Goal: Task Accomplishment & Management: Complete application form

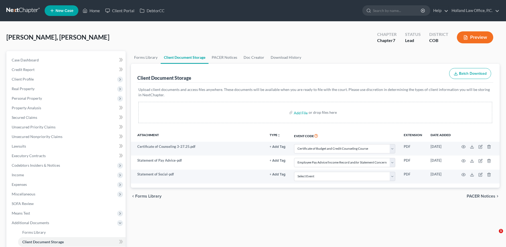
select select "5"
select select "28"
drag, startPoint x: 38, startPoint y: 165, endPoint x: 40, endPoint y: 169, distance: 4.6
click at [38, 165] on span "Codebtors Insiders & Notices" at bounding box center [36, 165] width 48 height 5
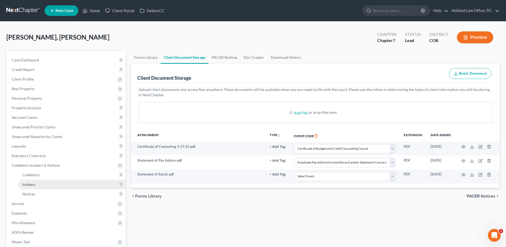
click at [43, 184] on link "Insiders" at bounding box center [72, 184] width 108 height 10
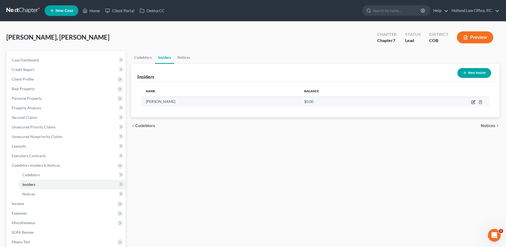
click at [472, 102] on icon "button" at bounding box center [473, 102] width 4 height 4
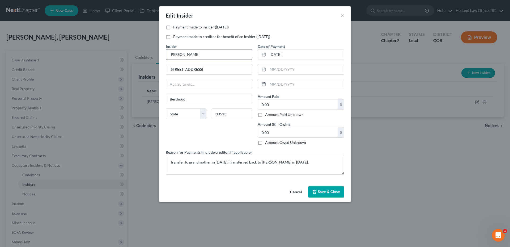
drag, startPoint x: 327, startPoint y: 191, endPoint x: 223, endPoint y: 54, distance: 172.1
click at [228, 66] on div "Edit Insider × Payment made to insider ([DATE]) Payment made to creditor for be…" at bounding box center [254, 103] width 191 height 195
click at [234, 37] on label "Payment made to creditor for benefit of an insider ([DATE])" at bounding box center [221, 36] width 97 height 5
click at [179, 37] on input "Payment made to creditor for benefit of an insider ([DATE])" at bounding box center [176, 35] width 3 height 3
checkbox input "true"
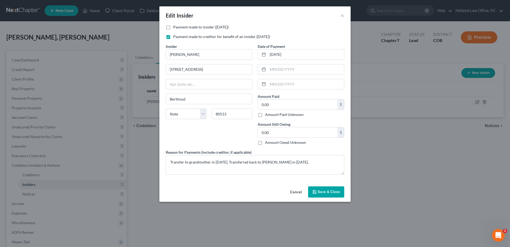
click at [325, 194] on span "Save & Close" at bounding box center [329, 191] width 22 height 5
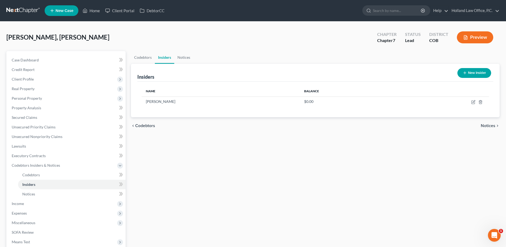
drag, startPoint x: 435, startPoint y: 120, endPoint x: 458, endPoint y: 114, distance: 24.1
click at [435, 120] on div "chevron_left Codebtors Notices chevron_right" at bounding box center [315, 125] width 368 height 17
click at [133, 58] on link "Codebtors" at bounding box center [143, 57] width 24 height 13
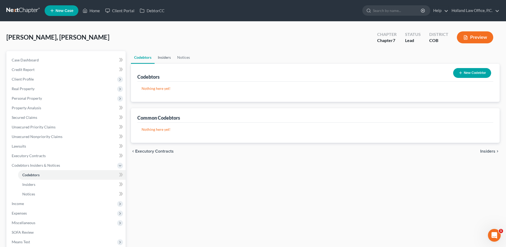
click at [161, 55] on link "Insiders" at bounding box center [164, 57] width 19 height 13
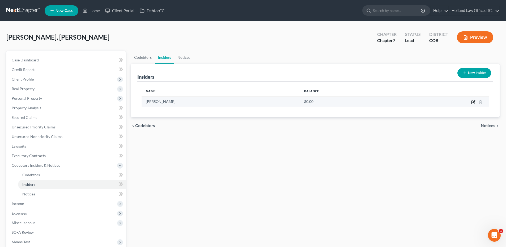
click at [473, 101] on icon "button" at bounding box center [473, 102] width 4 height 4
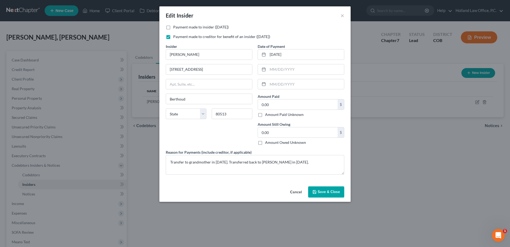
click at [294, 190] on button "Cancel" at bounding box center [296, 192] width 20 height 11
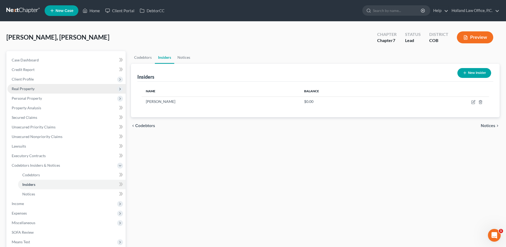
click at [29, 90] on span "Real Property" at bounding box center [23, 88] width 23 height 5
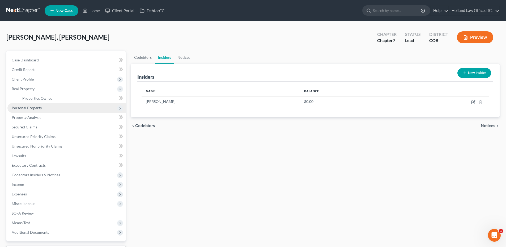
click at [31, 106] on span "Personal Property" at bounding box center [27, 107] width 30 height 5
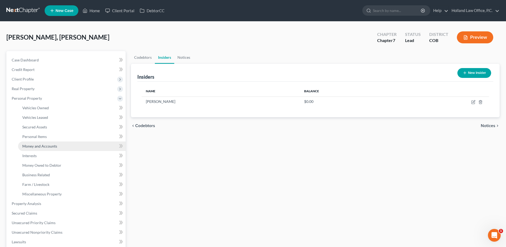
click at [46, 144] on span "Money and Accounts" at bounding box center [39, 146] width 35 height 5
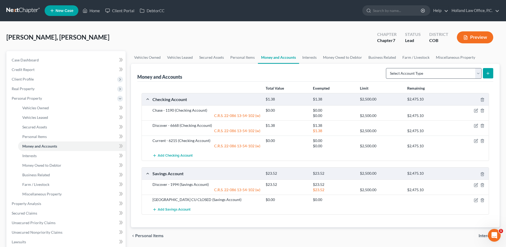
drag, startPoint x: 445, startPoint y: 65, endPoint x: 426, endPoint y: 72, distance: 20.6
click at [444, 66] on div "Money and Accounts Select Account Type Brokerage Cash on Hand Certificates of D…" at bounding box center [315, 73] width 356 height 18
drag, startPoint x: 426, startPoint y: 72, endPoint x: 417, endPoint y: 79, distance: 11.2
click at [426, 72] on select "Select Account Type Brokerage Cash on Hand Certificates of Deposit Checking Acc…" at bounding box center [434, 73] width 96 height 11
select select "cash_on_hand"
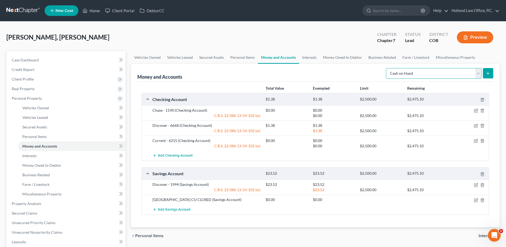
click at [387, 68] on select "Select Account Type Brokerage Cash on Hand Certificates of Deposit Checking Acc…" at bounding box center [434, 73] width 96 height 11
click at [487, 73] on line "submit" at bounding box center [488, 73] width 2 height 0
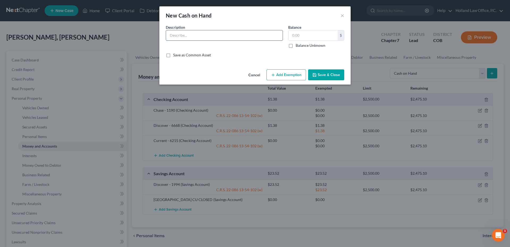
click at [192, 31] on input "text" at bounding box center [224, 35] width 117 height 10
type input "Cash on Hand"
type input "36.00"
click at [345, 75] on div "Cancel Add Exemption Save & Close" at bounding box center [254, 76] width 191 height 18
click at [340, 75] on button "Save & Close" at bounding box center [326, 74] width 36 height 11
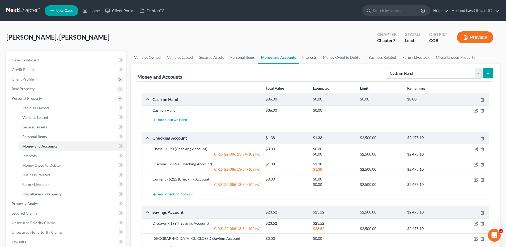
click at [312, 62] on link "Interests" at bounding box center [309, 57] width 21 height 13
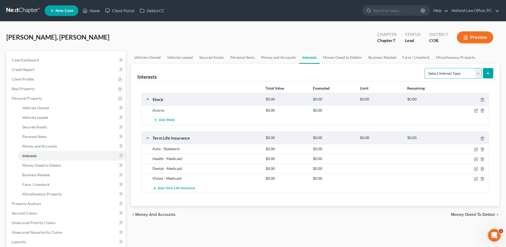
drag, startPoint x: 447, startPoint y: 73, endPoint x: 453, endPoint y: 77, distance: 6.9
click at [448, 74] on select "Select Interest Type 401K Annuity Bond Education IRA Government Bond Government…" at bounding box center [452, 73] width 57 height 11
click at [349, 57] on link "Money Owed to Debtor" at bounding box center [342, 57] width 45 height 13
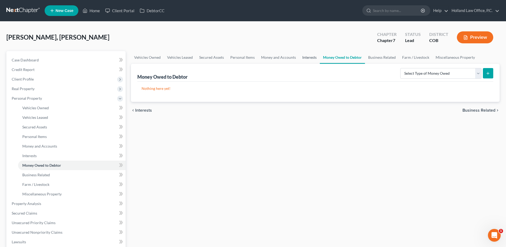
click at [316, 58] on link "Interests" at bounding box center [309, 57] width 21 height 13
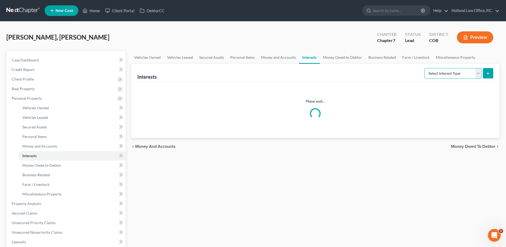
click at [446, 75] on select "Select Interest Type 401K Annuity Bond Education IRA Government Bond Government…" at bounding box center [452, 73] width 57 height 11
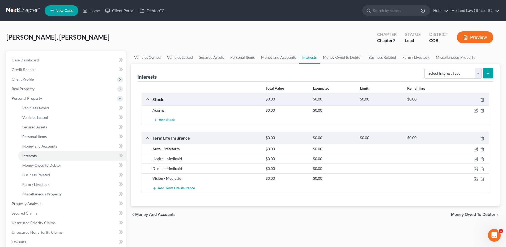
click at [477, 33] on button "Preview" at bounding box center [475, 37] width 36 height 12
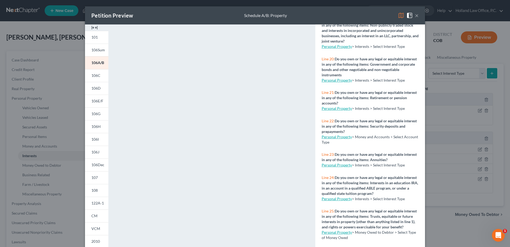
scroll to position [743, 0]
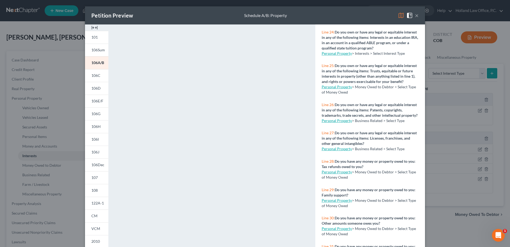
click at [334, 123] on link "Personal Property" at bounding box center [336, 120] width 30 height 5
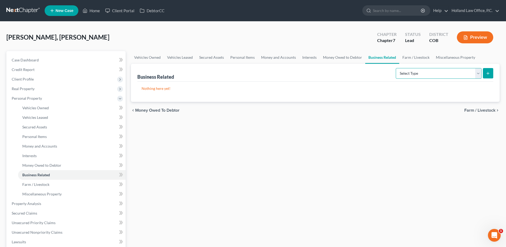
click at [431, 74] on select "Select Type Customer Lists Franchises Inventory Licenses Machinery Office Equip…" at bounding box center [439, 73] width 86 height 11
select select "patent"
click at [396, 68] on select "Select Type Customer Lists Franchises Inventory Licenses Machinery Office Equip…" at bounding box center [439, 73] width 86 height 11
click at [486, 76] on button "submit" at bounding box center [488, 73] width 10 height 10
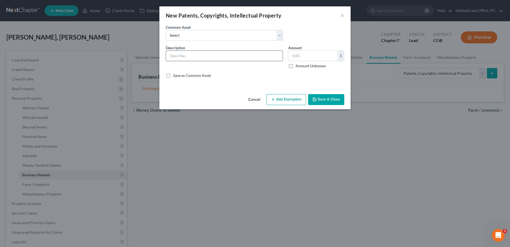
click at [199, 53] on input "text" at bounding box center [224, 56] width 117 height 10
type input "Music Compositions"
type input "0.00"
drag, startPoint x: 327, startPoint y: 103, endPoint x: 329, endPoint y: 100, distance: 3.8
click at [327, 103] on button "Save & Close" at bounding box center [326, 99] width 36 height 11
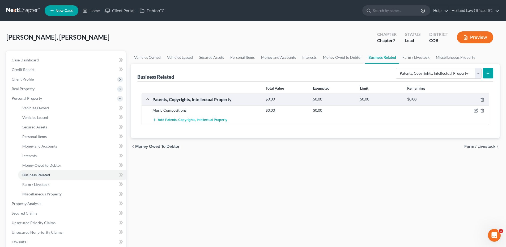
click at [479, 37] on button "Preview" at bounding box center [475, 37] width 36 height 12
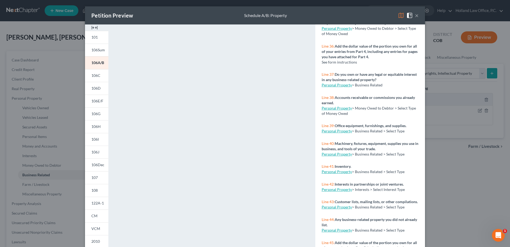
scroll to position [1035, 0]
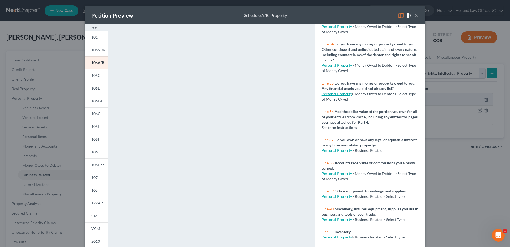
click at [336, 67] on link "Personal Property" at bounding box center [336, 65] width 30 height 5
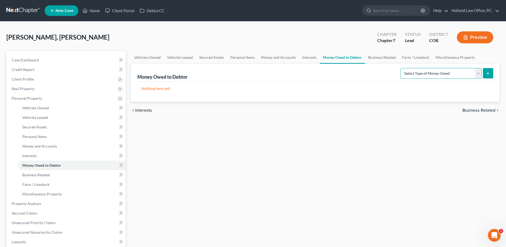
click at [435, 73] on select "Select Type of Money Owed Accounts Receivable Alimony Child Support Claims Agai…" at bounding box center [440, 73] width 81 height 11
select select "social_security_benefits"
click at [401, 68] on select "Select Type of Money Owed Accounts Receivable Alimony Child Support Claims Agai…" at bounding box center [440, 73] width 81 height 11
click at [483, 74] on button "submit" at bounding box center [488, 73] width 10 height 10
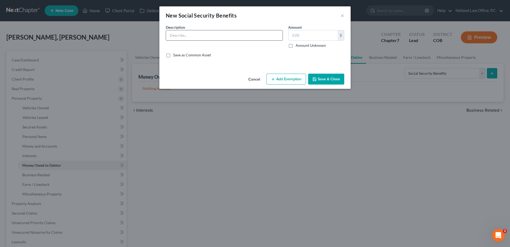
click at [188, 32] on input "text" at bounding box center [224, 35] width 117 height 10
type input "Claim for Social Security Disability Benefits"
click at [295, 46] on label "Amount Unknown" at bounding box center [310, 45] width 30 height 5
click at [298, 46] on input "Amount Unknown" at bounding box center [299, 44] width 3 height 3
checkbox input "true"
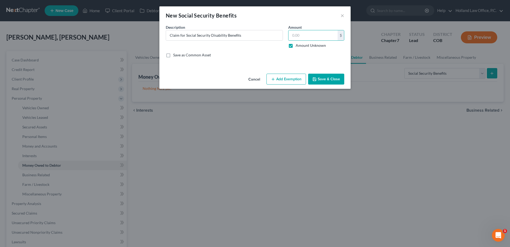
type input "0.00"
click at [286, 82] on button "Add Exemption" at bounding box center [286, 79] width 40 height 11
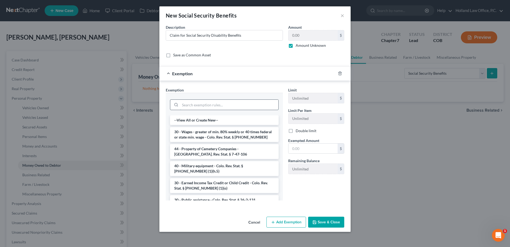
click at [198, 105] on input "search" at bounding box center [229, 105] width 98 height 10
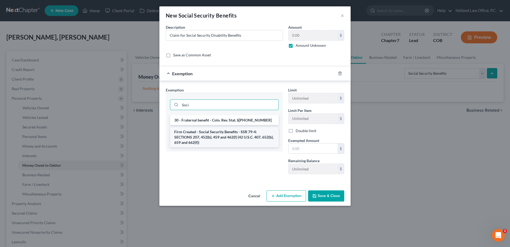
type input "Soci"
click at [215, 140] on li "Firm Created - Social Security Benefits - SSR 79-4: SECTIONS 207, 452(b), 459 a…" at bounding box center [224, 137] width 109 height 20
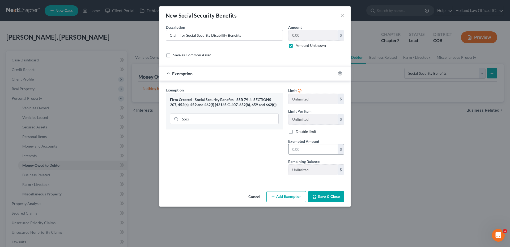
click at [311, 151] on input "text" at bounding box center [312, 149] width 49 height 10
type input "0.00"
click at [331, 198] on button "Save & Close" at bounding box center [326, 196] width 36 height 11
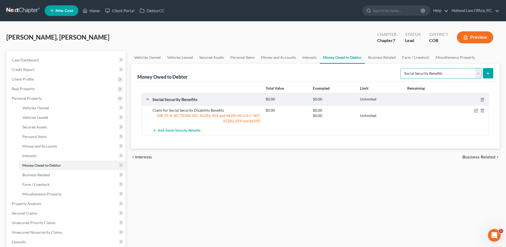
click at [442, 73] on select "Select Type of Money Owed Accounts Receivable Alimony Child Support Claims Agai…" at bounding box center [440, 73] width 81 height 11
select select "other_contingent_and_unliquidated_claims"
click at [401, 68] on select "Select Type of Money Owed Accounts Receivable Alimony Child Support Claims Agai…" at bounding box center [440, 73] width 81 height 11
drag, startPoint x: 489, startPoint y: 74, endPoint x: 445, endPoint y: 86, distance: 45.1
click at [455, 96] on div "Money Owed to Debtor (including counterclaims of the debtor and rights to set o…" at bounding box center [315, 106] width 368 height 85
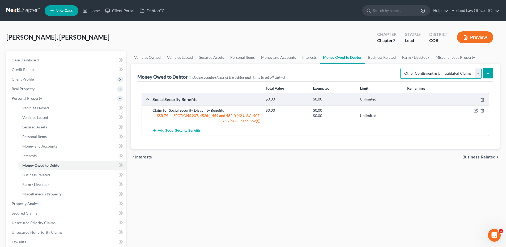
click at [447, 77] on select "Select Type of Money Owed Accounts Receivable Alimony Child Support Claims Agai…" at bounding box center [440, 73] width 81 height 11
click at [401, 68] on select "Select Type of Money Owed Accounts Receivable Alimony Child Support Claims Agai…" at bounding box center [440, 73] width 81 height 11
click at [488, 76] on button "submit" at bounding box center [488, 73] width 10 height 10
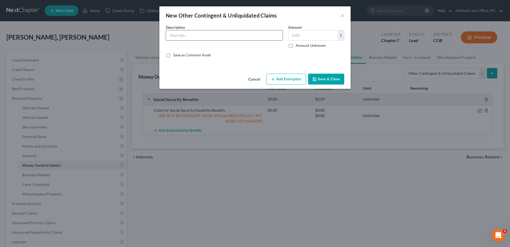
click at [203, 37] on input "text" at bounding box center [224, 35] width 117 height 10
click at [186, 35] on input "Claim for Tuition Re" at bounding box center [224, 35] width 117 height 10
click at [204, 37] on input "Claim for tuition Re" at bounding box center [224, 35] width 117 height 10
click at [222, 35] on input "Claim for tuition remberment" at bounding box center [224, 35] width 117 height 10
drag, startPoint x: 210, startPoint y: 35, endPoint x: 197, endPoint y: 36, distance: 13.1
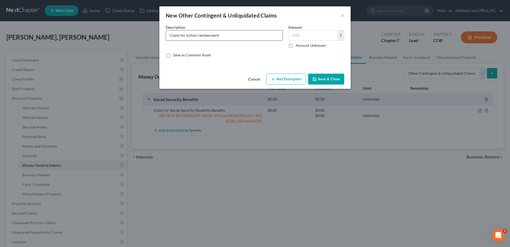
click at [197, 36] on input "Claim for tuition remberment" at bounding box center [224, 35] width 117 height 10
click at [219, 34] on input "Claim for tuition remercment" at bounding box center [224, 35] width 117 height 10
drag, startPoint x: 219, startPoint y: 34, endPoint x: 204, endPoint y: 34, distance: 15.1
click at [204, 34] on input "Claim for tuition remercment" at bounding box center [224, 35] width 117 height 10
click at [209, 35] on input "Claim for tuition remercment" at bounding box center [224, 35] width 117 height 10
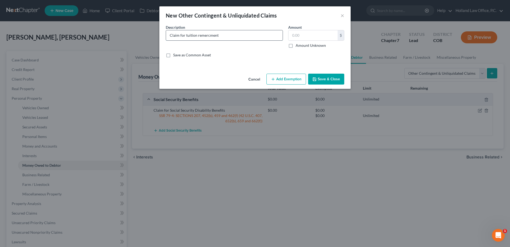
paste input "imburse"
type input "Claim for tuition reimbursement from Department of Vocational Rehab"
type input "1,733.55"
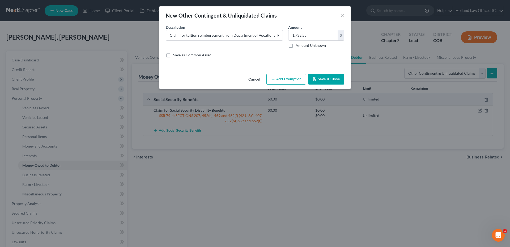
drag, startPoint x: 280, startPoint y: 78, endPoint x: 318, endPoint y: 67, distance: 39.8
click at [305, 56] on div "New Other Contingent & Unliquidated Claims × An exemption set must first be sel…" at bounding box center [254, 47] width 191 height 82
click at [329, 79] on button "Save & Close" at bounding box center [326, 79] width 36 height 11
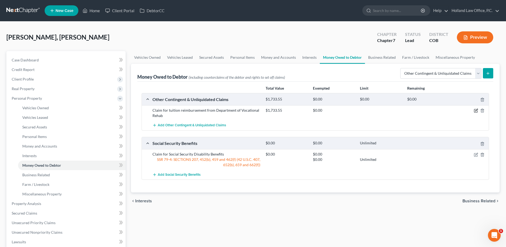
click at [475, 110] on icon "button" at bounding box center [476, 110] width 2 height 2
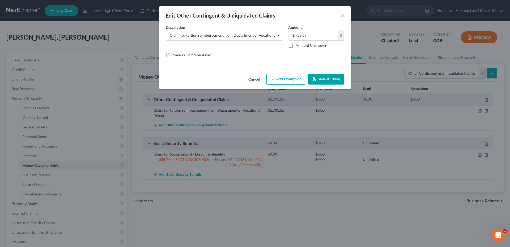
click at [282, 76] on button "Add Exemption" at bounding box center [286, 79] width 40 height 11
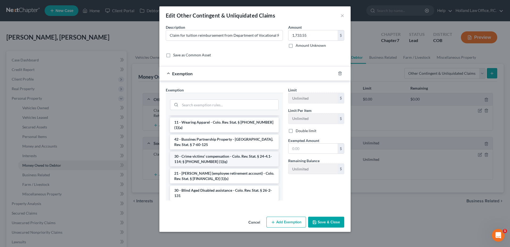
scroll to position [80, 0]
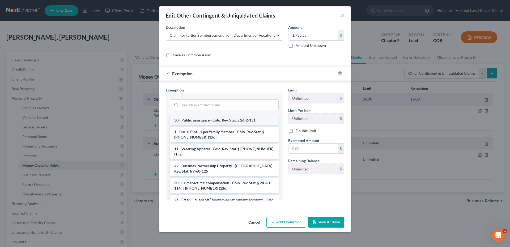
click at [218, 119] on li "30 - Public assistance - Colo. Rev. Stat. § 26-2-131" at bounding box center [224, 120] width 109 height 10
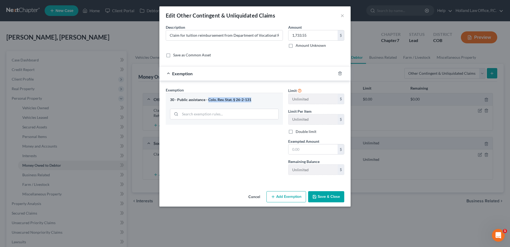
drag, startPoint x: 208, startPoint y: 100, endPoint x: 252, endPoint y: 100, distance: 44.3
click at [252, 100] on div "30 - Public assistance - Colo. Rev. Stat. § 26-2-131" at bounding box center [224, 99] width 109 height 5
copy div "Colo. Rev. Stat. § 26-2-131"
click at [338, 73] on icon "button" at bounding box center [340, 73] width 4 height 4
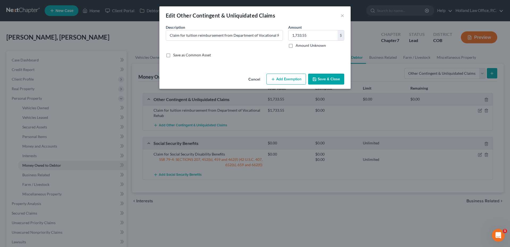
click at [284, 76] on button "Add Exemption" at bounding box center [286, 79] width 40 height 11
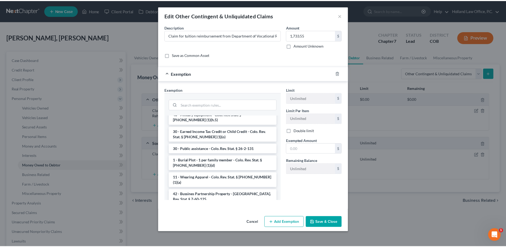
scroll to position [0, 0]
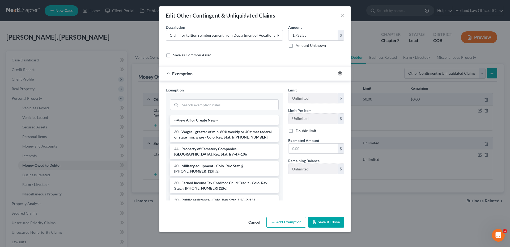
click at [341, 74] on icon "button" at bounding box center [340, 73] width 4 height 4
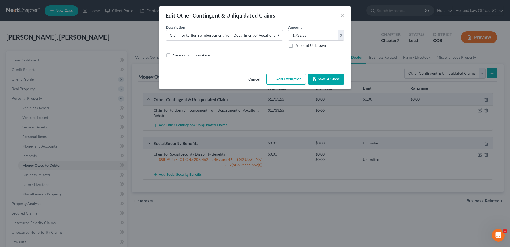
click at [326, 80] on button "Save & Close" at bounding box center [326, 79] width 36 height 11
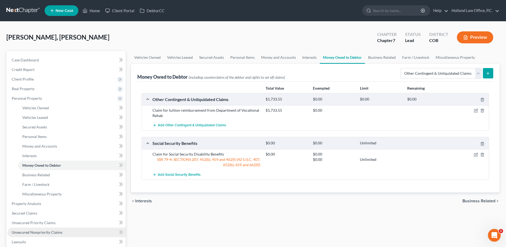
click at [52, 229] on link "Unsecured Nonpriority Claims" at bounding box center [66, 232] width 118 height 10
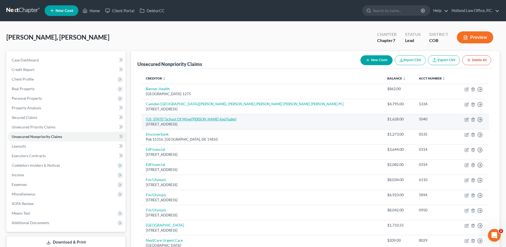
click at [182, 118] on link "[US_STATE] School Of Mine ([PERSON_NAME] And Fudge)" at bounding box center [191, 119] width 91 height 5
select select "5"
select select "14"
select select "0"
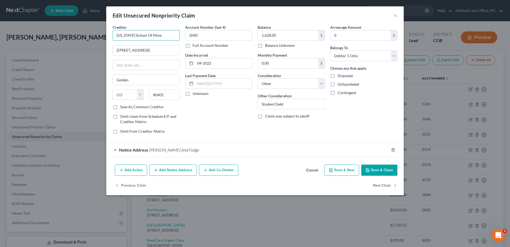
click at [158, 35] on input "[US_STATE] School Of Mine" at bounding box center [146, 35] width 67 height 11
type input "[US_STATE] School Of Mines"
click at [385, 168] on button "Save & Close" at bounding box center [379, 169] width 36 height 11
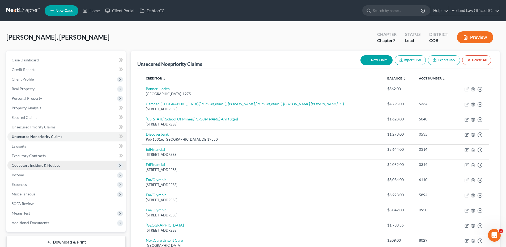
click at [35, 167] on span "Codebtors Insiders & Notices" at bounding box center [66, 165] width 118 height 10
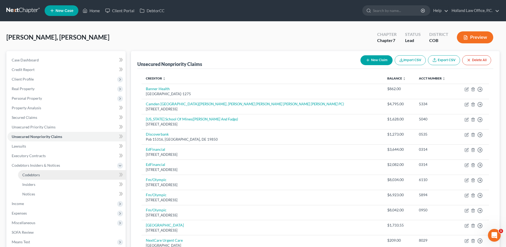
click at [31, 175] on span "Codebtors" at bounding box center [31, 174] width 18 height 5
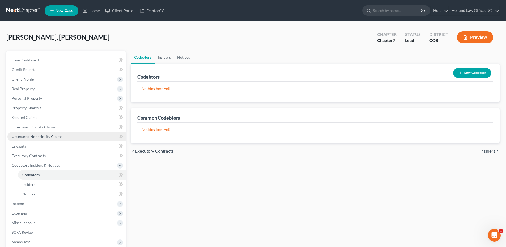
click at [41, 133] on link "Unsecured Nonpriority Claims" at bounding box center [66, 137] width 118 height 10
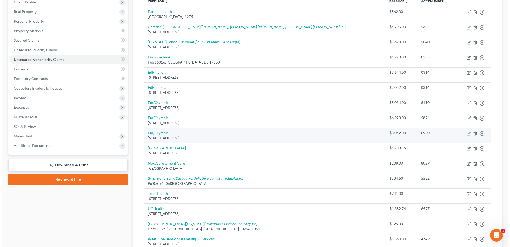
scroll to position [80, 0]
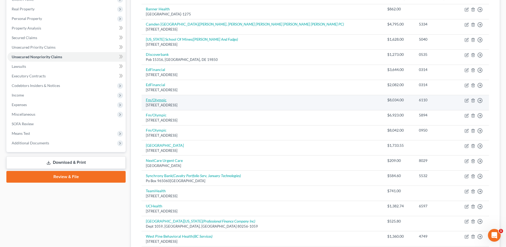
click at [154, 99] on link "Fm/Olympic" at bounding box center [156, 99] width 21 height 5
select select "30"
select select "17"
select select "0"
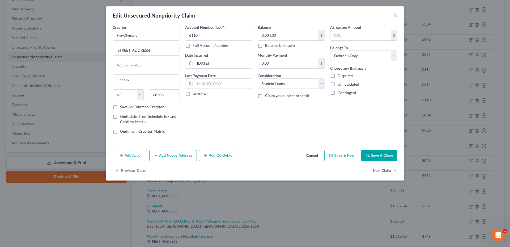
click at [217, 155] on button "Add Co-Debtor" at bounding box center [218, 155] width 39 height 11
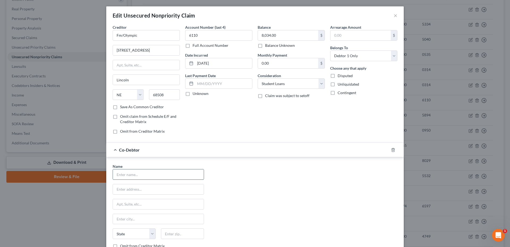
click at [130, 178] on input "text" at bounding box center [158, 174] width 91 height 10
type input "[PERSON_NAME]"
click at [129, 191] on input "text" at bounding box center [158, 189] width 91 height 10
type input "[STREET_ADDRESS]"
click at [164, 231] on input "text" at bounding box center [182, 233] width 43 height 11
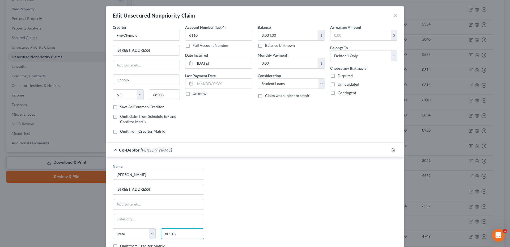
type input "80513"
type input "Berthoud"
select select "5"
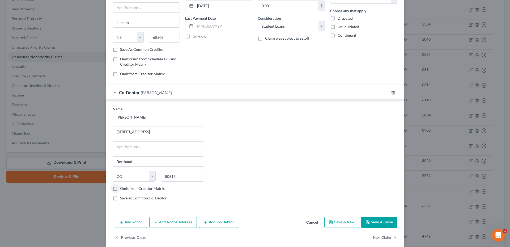
scroll to position [64, 0]
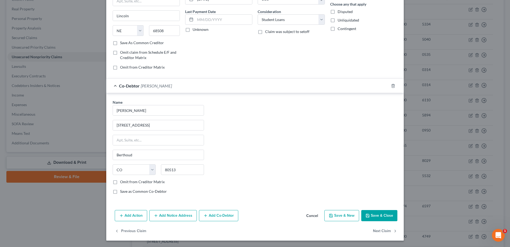
click at [262, 169] on div "Name * [PERSON_NAME] [GEOGRAPHIC_DATA] [PERSON_NAME] State [US_STATE] AK AR AZ …" at bounding box center [255, 148] width 290 height 99
click at [148, 191] on label "Save as Common Co-Debtor" at bounding box center [143, 190] width 47 height 5
click at [126, 191] on input "Save as Common Co-Debtor" at bounding box center [123, 189] width 3 height 3
checkbox input "true"
click at [381, 214] on button "Save & Close" at bounding box center [379, 215] width 36 height 11
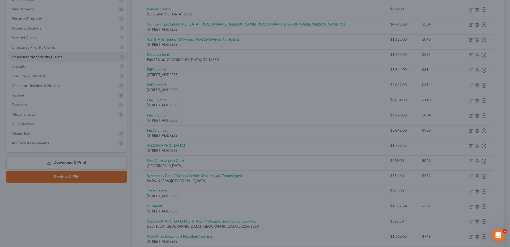
type input "0"
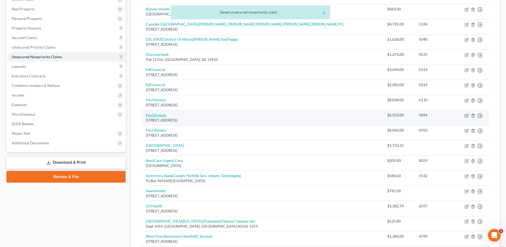
click at [160, 115] on link "Fm/Olympic" at bounding box center [156, 115] width 21 height 5
select select "30"
select select "17"
select select "0"
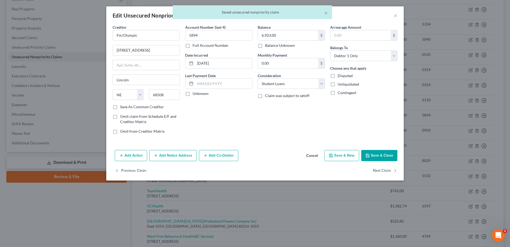
click at [216, 153] on button "Add Co-Debtor" at bounding box center [218, 155] width 39 height 11
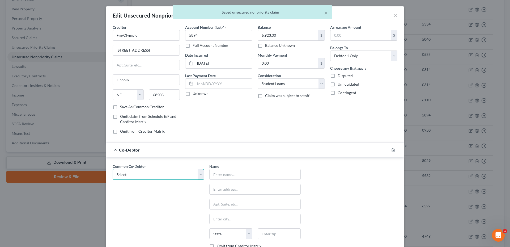
drag, startPoint x: 138, startPoint y: 174, endPoint x: 141, endPoint y: 174, distance: 3.5
click at [138, 174] on select "Select [PERSON_NAME]" at bounding box center [158, 174] width 91 height 11
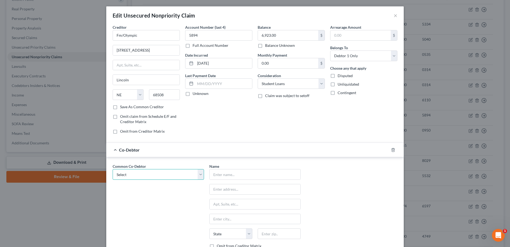
select select "0"
click at [113, 169] on select "Select [PERSON_NAME]" at bounding box center [158, 174] width 91 height 11
type input "[PERSON_NAME]"
type input "[STREET_ADDRESS]"
type input "Berthoud"
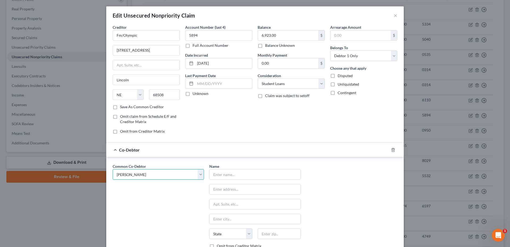
select select "5"
type input "80513"
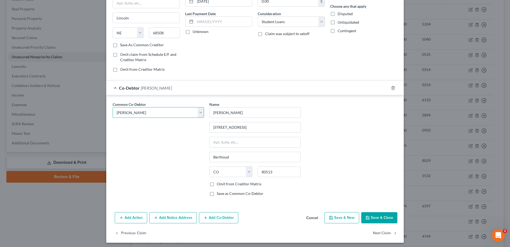
scroll to position [64, 0]
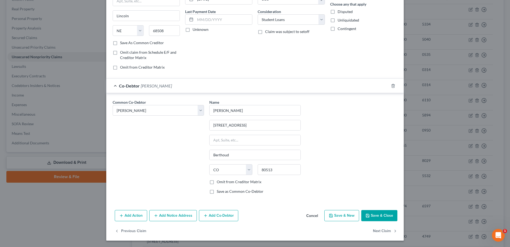
click at [385, 218] on button "Save & Close" at bounding box center [379, 215] width 36 height 11
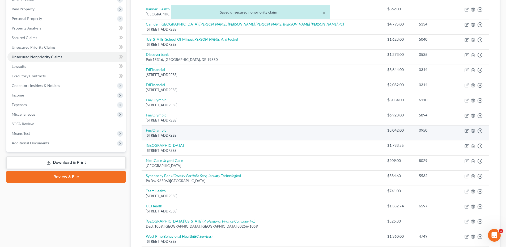
click at [163, 130] on link "Fm/Olympic" at bounding box center [156, 130] width 21 height 5
select select "30"
select select "17"
select select "0"
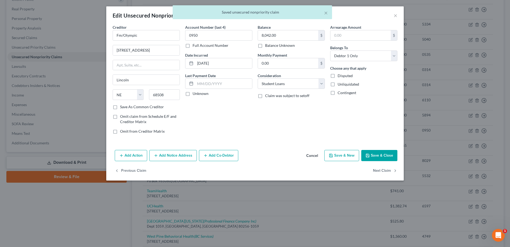
click at [218, 153] on button "Add Co-Debtor" at bounding box center [218, 155] width 39 height 11
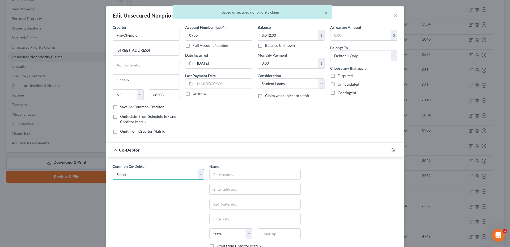
click at [147, 172] on select "Select [PERSON_NAME]" at bounding box center [158, 174] width 91 height 11
select select "0"
click at [113, 169] on select "Select [PERSON_NAME]" at bounding box center [158, 174] width 91 height 11
type input "[PERSON_NAME]"
type input "[STREET_ADDRESS]"
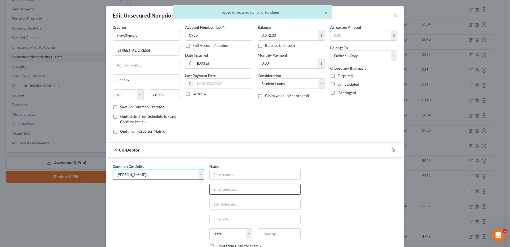
type input "Berthoud"
select select "5"
type input "80513"
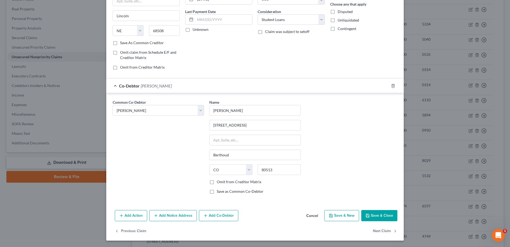
drag, startPoint x: 358, startPoint y: 214, endPoint x: 375, endPoint y: 215, distance: 17.0
click at [375, 215] on div "Add Action Add Notice Address Add Co-Debtor Cancel Save & New Save & Close" at bounding box center [254, 217] width 297 height 18
click at [375, 215] on button "Save & Close" at bounding box center [379, 215] width 36 height 11
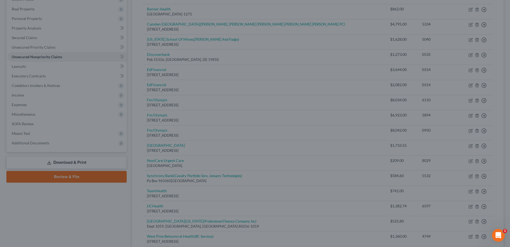
type input "0"
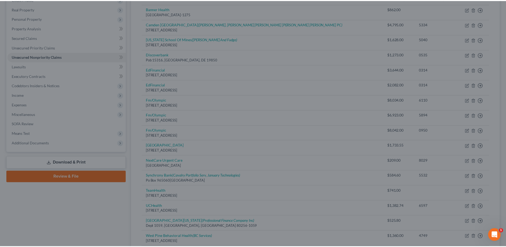
scroll to position [0, 0]
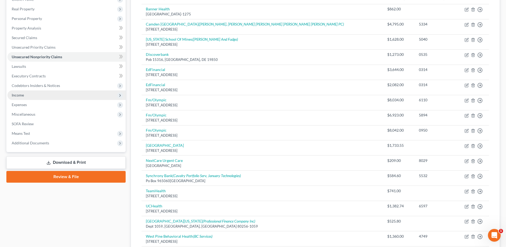
click at [23, 94] on span "Income" at bounding box center [18, 95] width 12 height 5
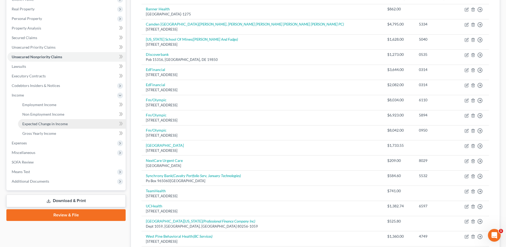
click at [42, 123] on span "Expected Change in Income" at bounding box center [44, 123] width 45 height 5
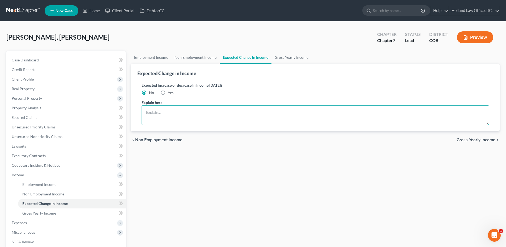
click at [185, 107] on textarea at bounding box center [314, 115] width 347 height 20
drag, startPoint x: 161, startPoint y: 91, endPoint x: 160, endPoint y: 107, distance: 16.5
click at [168, 91] on label "Yes" at bounding box center [171, 92] width 6 height 5
click at [170, 91] on input "Yes" at bounding box center [171, 91] width 3 height 3
radio input "true"
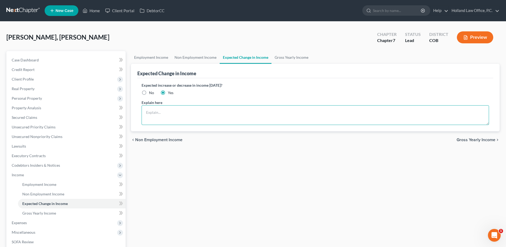
click at [160, 112] on textarea at bounding box center [314, 115] width 347 height 20
click at [222, 113] on textarea "Possibility of gaining employment or receiving social security" at bounding box center [314, 115] width 347 height 20
click at [223, 112] on textarea "Possibility of gaining employment or receiving social security" at bounding box center [314, 115] width 347 height 20
click at [233, 113] on textarea "Possibility of gaining employment or receiving Social security" at bounding box center [314, 115] width 347 height 20
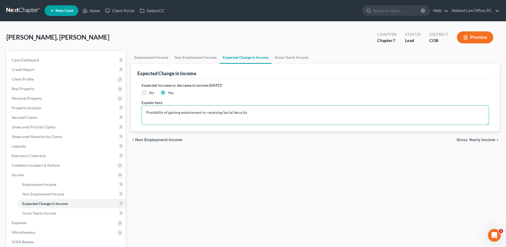
click at [259, 111] on textarea "Possibility of gaining employment or receiving Social Security" at bounding box center [314, 115] width 347 height 20
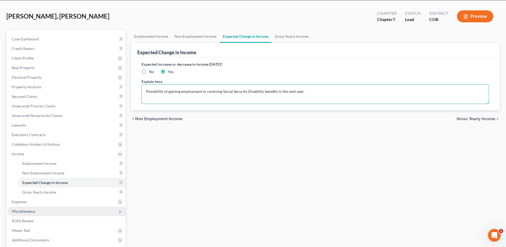
scroll to position [53, 0]
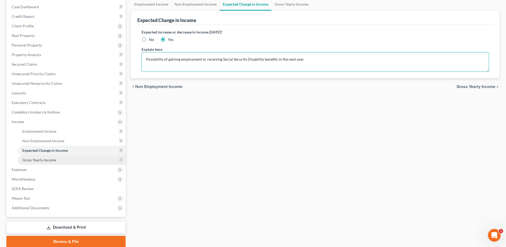
type textarea "Possibility of gaining employment or receiving Social Security Disability benef…"
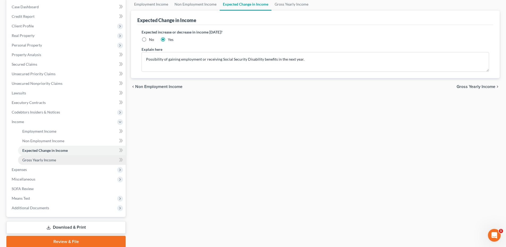
drag, startPoint x: 40, startPoint y: 163, endPoint x: 54, endPoint y: 161, distance: 13.3
click at [40, 163] on link "Gross Yearly Income" at bounding box center [72, 160] width 108 height 10
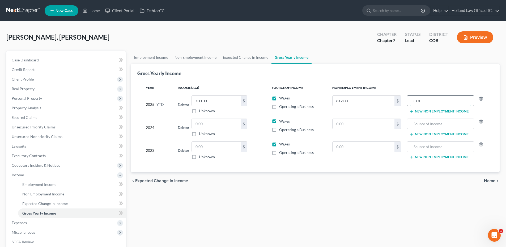
click at [438, 101] on input "COF" at bounding box center [440, 101] width 61 height 10
click at [434, 99] on input "College Opportinity Fund" at bounding box center [440, 101] width 61 height 10
click at [461, 102] on input "College Opportunity Fund" at bounding box center [440, 101] width 61 height 10
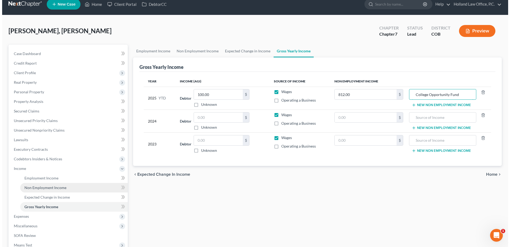
scroll to position [53, 0]
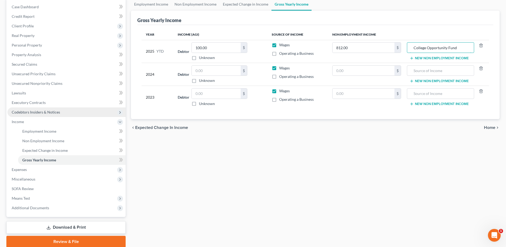
type input "College Opportunity Fund"
click at [36, 110] on span "Codebtors Insiders & Notices" at bounding box center [36, 112] width 48 height 5
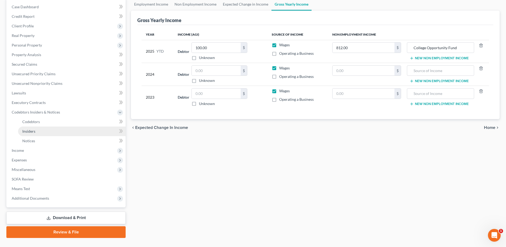
click at [31, 133] on span "Insiders" at bounding box center [28, 131] width 13 height 5
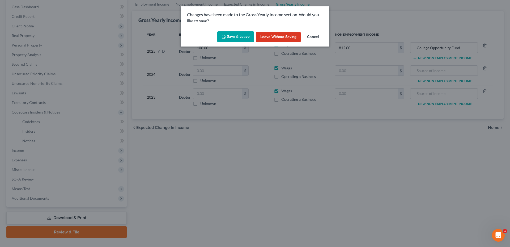
click at [241, 41] on button "Save & Leave" at bounding box center [235, 36] width 37 height 11
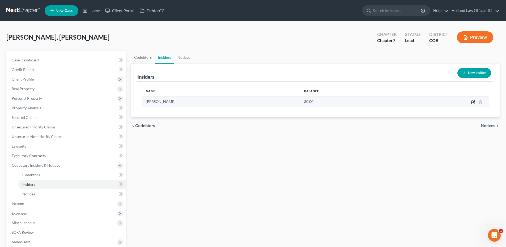
click at [473, 101] on icon "button" at bounding box center [473, 102] width 4 height 4
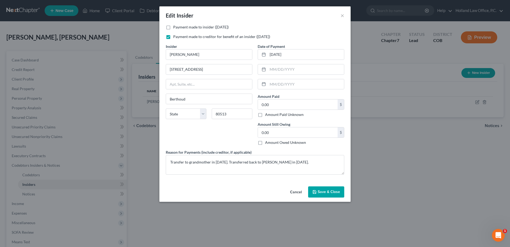
click at [215, 38] on label "Payment made to creditor for benefit of an insider ([DATE])" at bounding box center [221, 36] width 97 height 5
click at [179, 37] on input "Payment made to creditor for benefit of an insider ([DATE])" at bounding box center [176, 35] width 3 height 3
checkbox input "false"
click at [287, 188] on button "Cancel" at bounding box center [296, 192] width 20 height 11
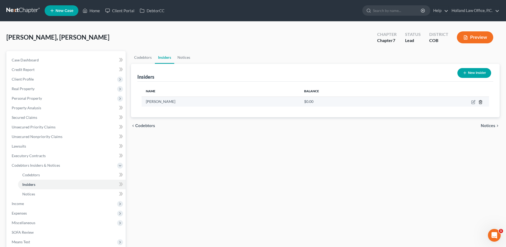
click at [481, 102] on icon "button" at bounding box center [480, 101] width 2 height 3
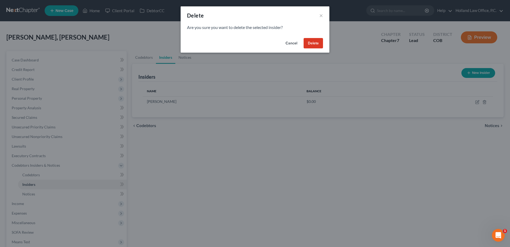
click at [303, 42] on button "Delete" at bounding box center [312, 43] width 19 height 11
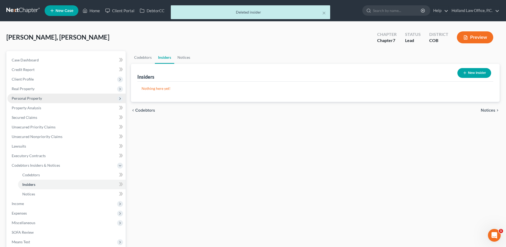
click at [38, 99] on span "Personal Property" at bounding box center [27, 98] width 30 height 5
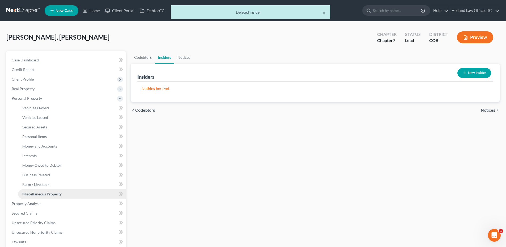
click at [47, 194] on span "Miscellaneous Property" at bounding box center [41, 193] width 39 height 5
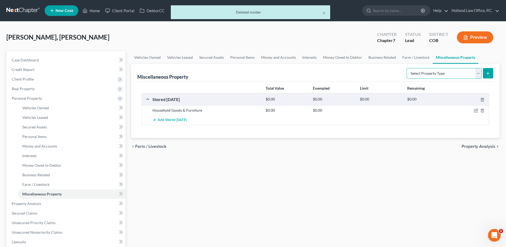
click at [466, 74] on select "Select Property Type Assigned for Creditor Benefit [DATE] Holding for Another N…" at bounding box center [443, 73] width 75 height 11
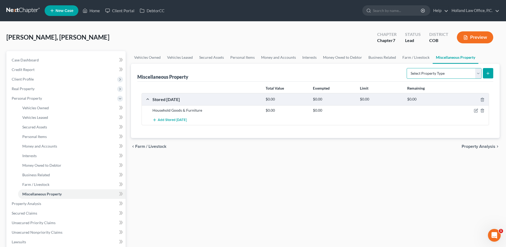
select select "transferred"
click at [406, 68] on select "Select Property Type Assigned for Creditor Benefit [DATE] Holding for Another N…" at bounding box center [443, 73] width 75 height 11
click at [492, 74] on button "submit" at bounding box center [488, 73] width 10 height 10
select select "Ordinary ([DATE])"
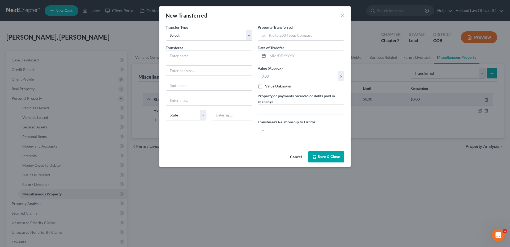
click at [298, 128] on input "text" at bounding box center [301, 130] width 86 height 10
drag, startPoint x: 200, startPoint y: 53, endPoint x: 198, endPoint y: 50, distance: 3.2
click at [200, 53] on input "text" at bounding box center [209, 56] width 86 height 10
type input "[PERSON_NAME]"
type input "[STREET_ADDRESS]"
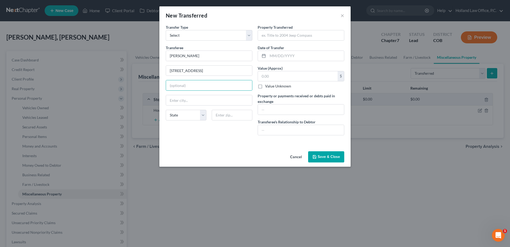
click at [219, 109] on div "Transferee * [PERSON_NAME] [GEOGRAPHIC_DATA] [US_STATE] AK AR AZ CA CO [GEOGRAP…" at bounding box center [209, 85] width 87 height 80
click at [219, 114] on input "text" at bounding box center [232, 115] width 41 height 11
type input "80513"
type input "Berthoud"
click at [279, 33] on input "text" at bounding box center [301, 35] width 86 height 10
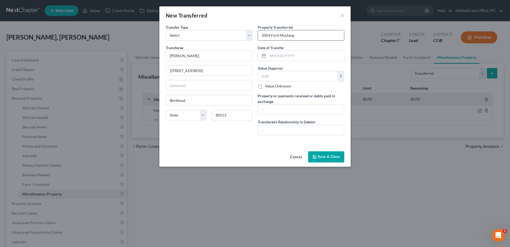
type input "2004 Ford Mustang"
type input "1/2025"
drag, startPoint x: 275, startPoint y: 76, endPoint x: 259, endPoint y: 77, distance: 16.5
click at [259, 77] on input "0.00" at bounding box center [298, 76] width 80 height 10
type input "2,000.00"
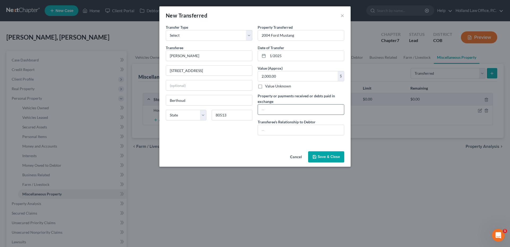
click at [281, 109] on input "text" at bounding box center [301, 109] width 86 height 10
type input "s"
click at [317, 111] on input "0.00 - Property was transferred" at bounding box center [301, 109] width 86 height 10
type input "0.00 - Property was transferred back to the debtor in [DATE]."
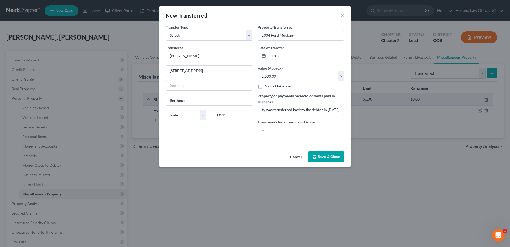
click at [297, 128] on input "text" at bounding box center [301, 130] width 86 height 10
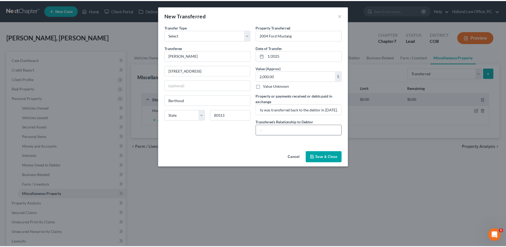
scroll to position [0, 0]
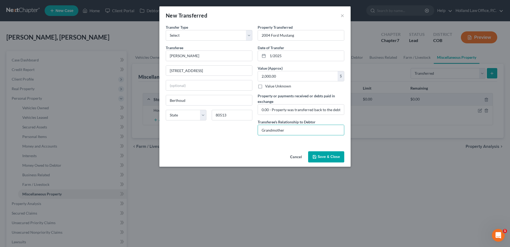
type input "Grandmother"
click at [270, 146] on div "An exemption set must first be selected from the Filing Information section. Tr…" at bounding box center [254, 86] width 191 height 125
click at [269, 55] on input "1/2025" at bounding box center [306, 56] width 76 height 10
type input "01/2025"
click at [332, 161] on button "Save & Close" at bounding box center [326, 156] width 36 height 11
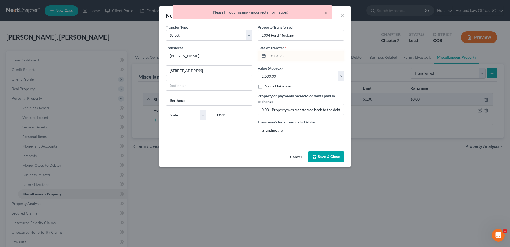
drag, startPoint x: 291, startPoint y: 52, endPoint x: 221, endPoint y: 63, distance: 70.4
click at [221, 63] on div "Transfer Type * Select Ordinary ([DATE]) [DATE] Transferee * [PERSON_NAME] [GEO…" at bounding box center [255, 81] width 184 height 115
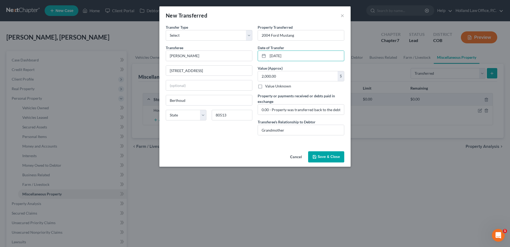
type input "[DATE]"
click at [334, 157] on button "Save & Close" at bounding box center [326, 156] width 36 height 11
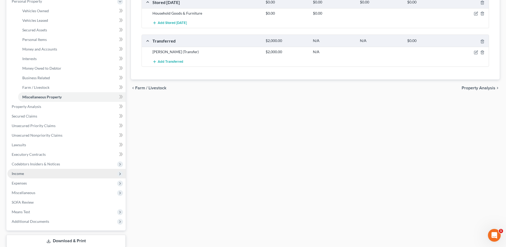
scroll to position [106, 0]
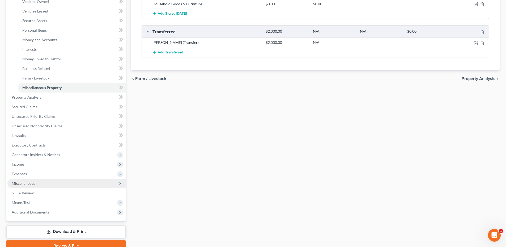
click at [29, 183] on span "Miscellaneous" at bounding box center [24, 183] width 24 height 5
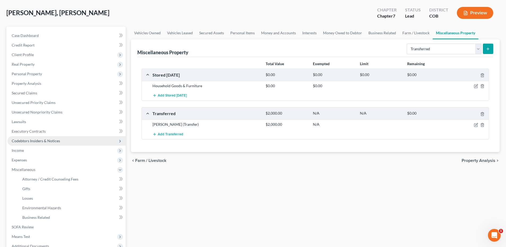
scroll to position [0, 0]
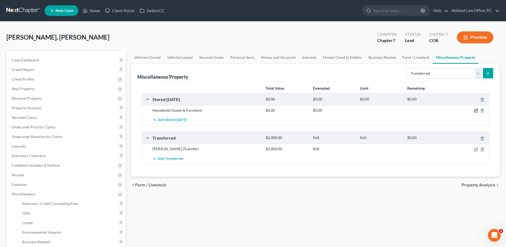
click at [476, 110] on icon "button" at bounding box center [476, 110] width 2 height 2
select select "5"
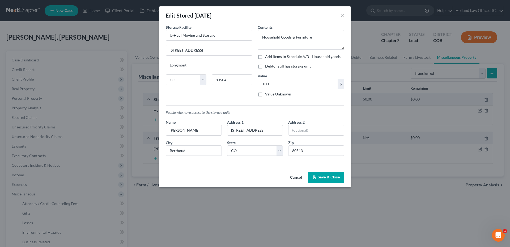
click at [320, 181] on button "Save & Close" at bounding box center [326, 176] width 36 height 11
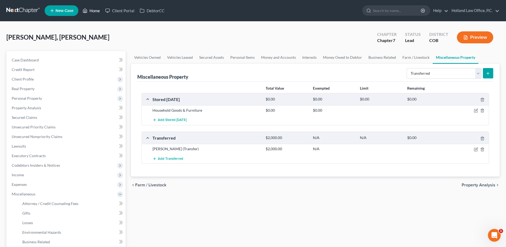
click at [93, 11] on link "Home" at bounding box center [91, 11] width 23 height 10
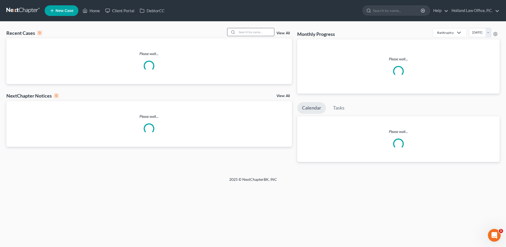
click at [241, 33] on input "search" at bounding box center [255, 32] width 37 height 8
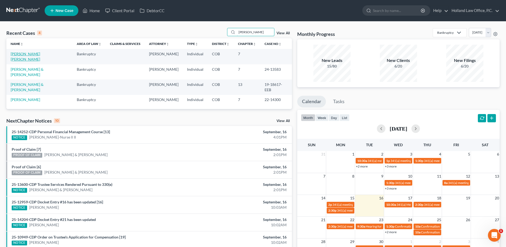
type input "[PERSON_NAME]"
click at [40, 55] on link "[PERSON_NAME] [PERSON_NAME]" at bounding box center [25, 57] width 29 height 10
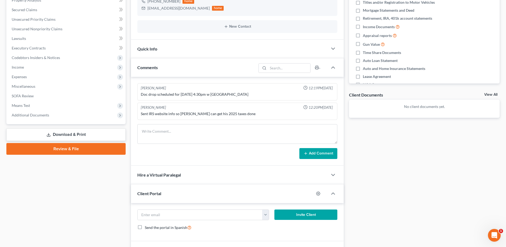
scroll to position [159, 0]
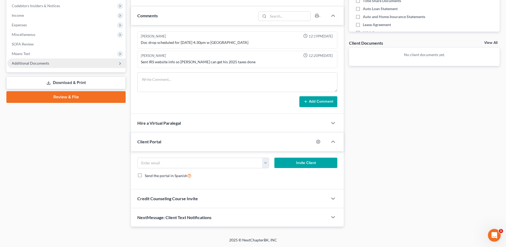
drag, startPoint x: 29, startPoint y: 60, endPoint x: 37, endPoint y: 65, distance: 9.9
click at [29, 60] on span "Additional Documents" at bounding box center [66, 63] width 118 height 10
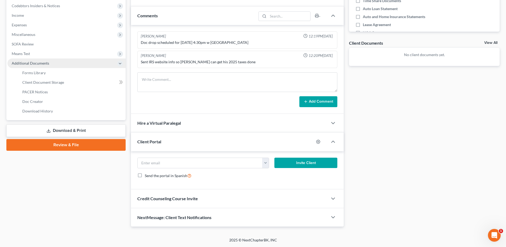
click at [37, 64] on span "Additional Documents" at bounding box center [30, 63] width 37 height 5
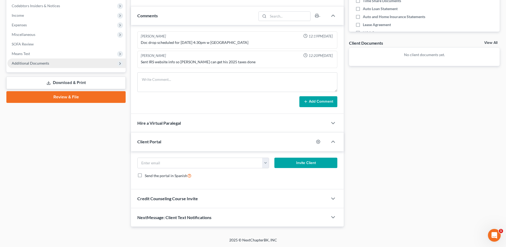
click at [43, 63] on span "Additional Documents" at bounding box center [30, 63] width 37 height 5
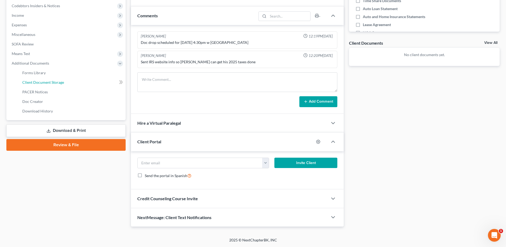
click at [45, 80] on span "Client Document Storage" at bounding box center [43, 82] width 42 height 5
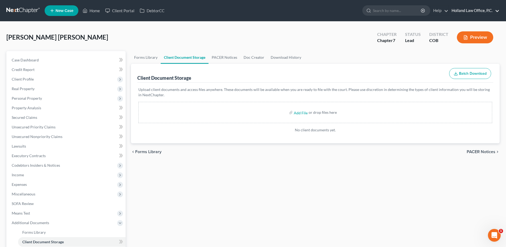
click at [471, 11] on link "Holland Law Office, P.C." at bounding box center [474, 11] width 50 height 10
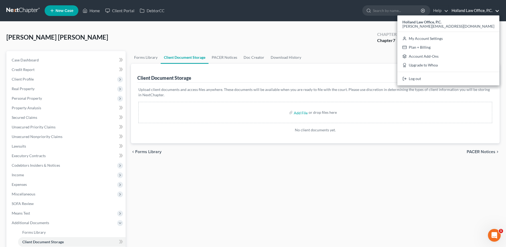
click at [471, 11] on link "Holland Law Office, P.C." at bounding box center [474, 11] width 50 height 10
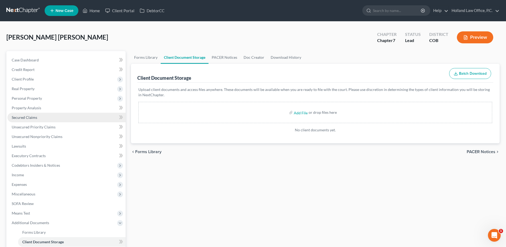
click at [32, 119] on span "Secured Claims" at bounding box center [24, 117] width 25 height 5
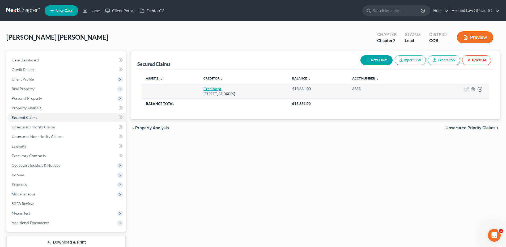
click at [206, 90] on link "Creditacpt" at bounding box center [212, 88] width 18 height 5
select select "23"
select select "0"
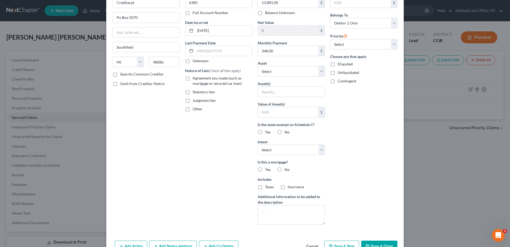
scroll to position [52, 0]
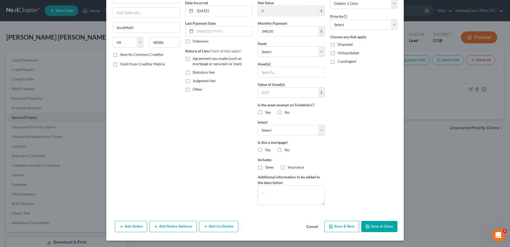
drag, startPoint x: 379, startPoint y: 229, endPoint x: 383, endPoint y: 221, distance: 9.1
click at [381, 229] on button "Save & Close" at bounding box center [379, 226] width 36 height 11
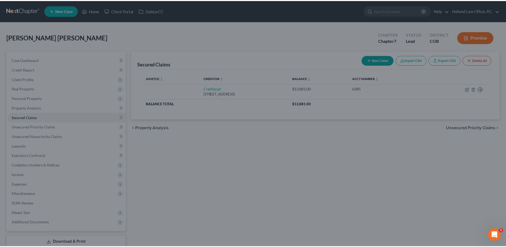
scroll to position [0, 0]
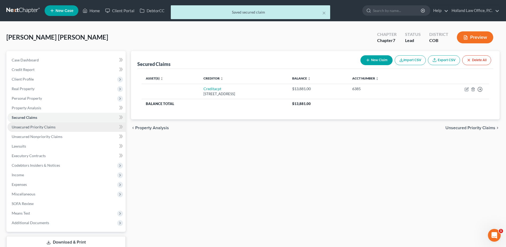
click at [57, 125] on link "Unsecured Priority Claims" at bounding box center [66, 127] width 118 height 10
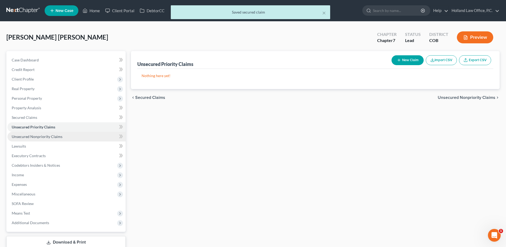
click at [47, 139] on link "Unsecured Nonpriority Claims" at bounding box center [66, 137] width 118 height 10
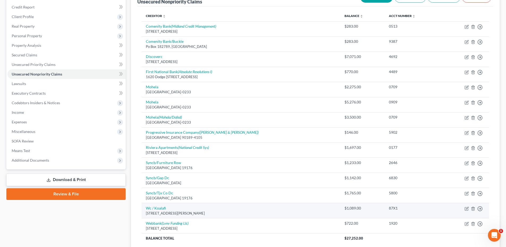
scroll to position [53, 0]
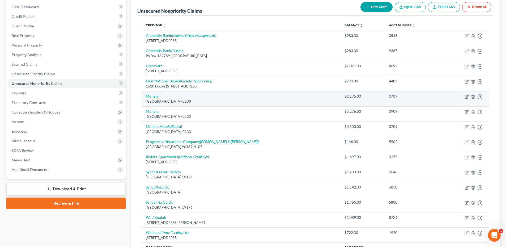
click at [145, 98] on td "[GEOGRAPHIC_DATA][STREET_ADDRESS]" at bounding box center [240, 98] width 199 height 15
click at [147, 97] on link "Mohela" at bounding box center [152, 96] width 12 height 5
select select "26"
select select "17"
select select "0"
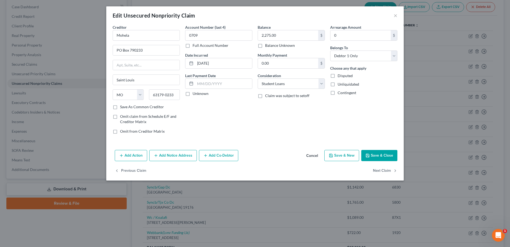
click at [385, 153] on button "Save & Close" at bounding box center [379, 155] width 36 height 11
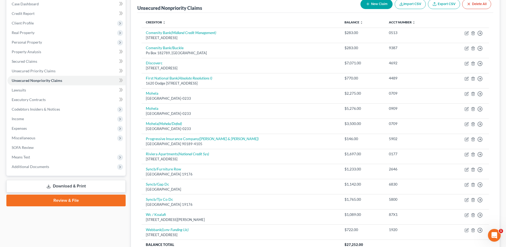
scroll to position [0, 0]
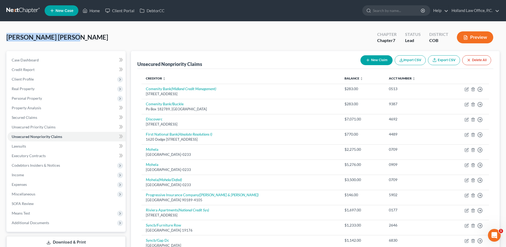
drag, startPoint x: 5, startPoint y: 36, endPoint x: 85, endPoint y: 36, distance: 80.2
click at [85, 36] on div "[PERSON_NAME] [PERSON_NAME] Upgraded Chapter Chapter 7 Status Lead District COB…" at bounding box center [253, 183] width 506 height 322
drag, startPoint x: 85, startPoint y: 36, endPoint x: 75, endPoint y: 37, distance: 10.4
click at [75, 37] on div "[PERSON_NAME] [PERSON_NAME] Upgraded Chapter Chapter 7 Status Lead District COB…" at bounding box center [252, 39] width 493 height 23
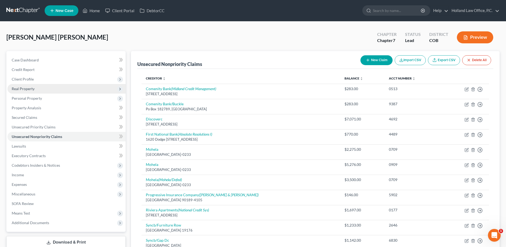
click at [32, 88] on span "Real Property" at bounding box center [23, 88] width 23 height 5
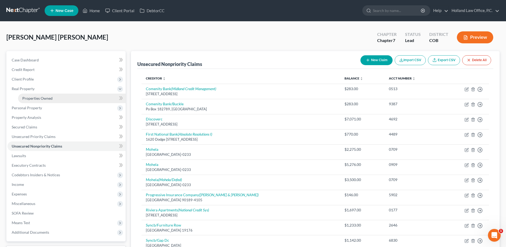
click at [35, 95] on link "Properties Owned" at bounding box center [72, 98] width 108 height 10
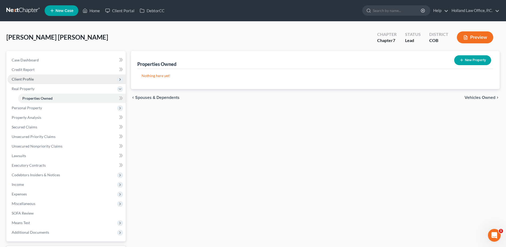
click at [41, 75] on span "Client Profile" at bounding box center [66, 79] width 118 height 10
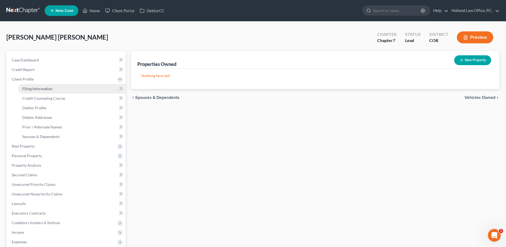
click at [42, 91] on link "Filing Information" at bounding box center [72, 89] width 108 height 10
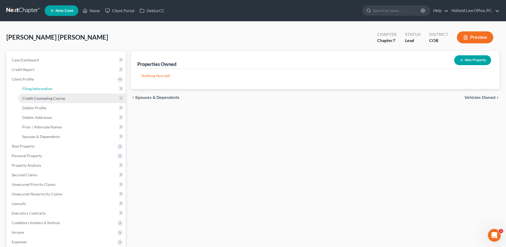
select select "1"
select select "0"
select select "11"
select select "0"
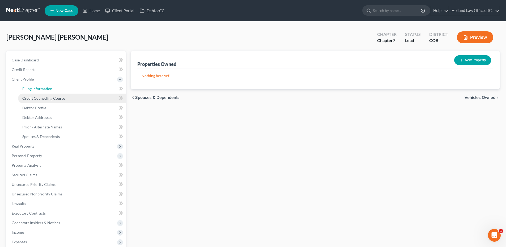
select select "5"
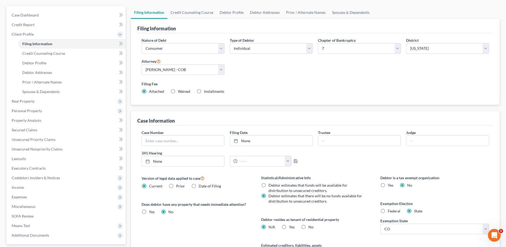
scroll to position [103, 0]
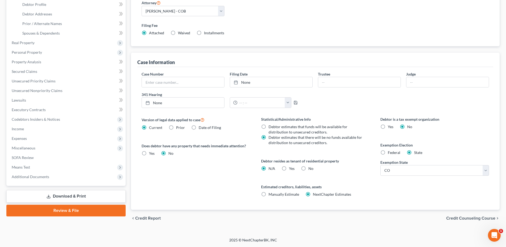
click at [289, 167] on label "Yes Yes" at bounding box center [292, 168] width 6 height 5
click at [291, 167] on input "Yes Yes" at bounding box center [292, 167] width 3 height 3
radio input "true"
radio input "false"
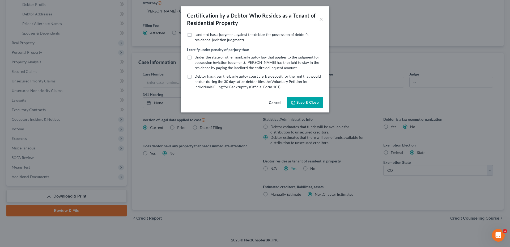
click at [310, 104] on button "Save & Close" at bounding box center [305, 102] width 36 height 11
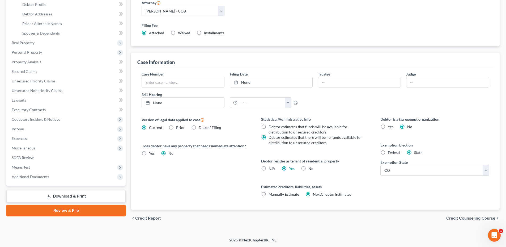
scroll to position [0, 0]
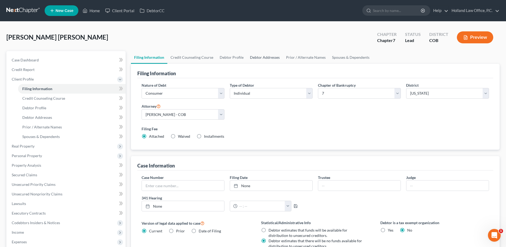
click at [265, 60] on link "Debtor Addresses" at bounding box center [265, 57] width 36 height 13
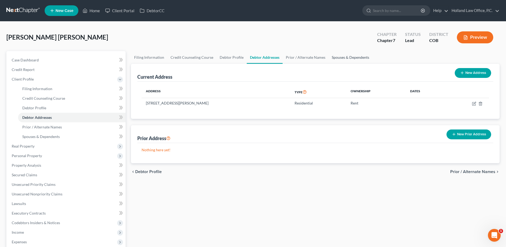
click at [341, 59] on link "Spouses & Dependents" at bounding box center [350, 57] width 44 height 13
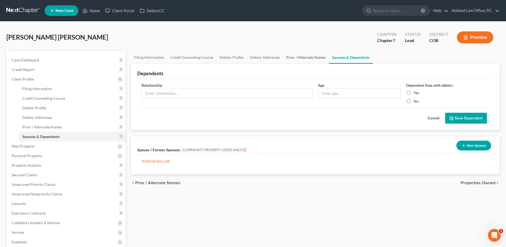
click at [307, 53] on link "Prior / Alternate Names" at bounding box center [306, 57] width 46 height 13
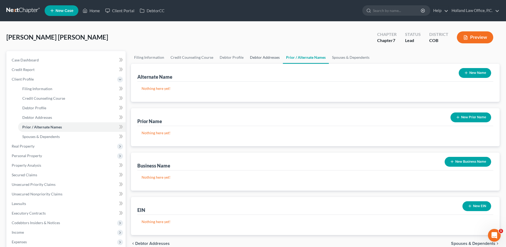
click at [255, 63] on link "Debtor Addresses" at bounding box center [265, 57] width 36 height 13
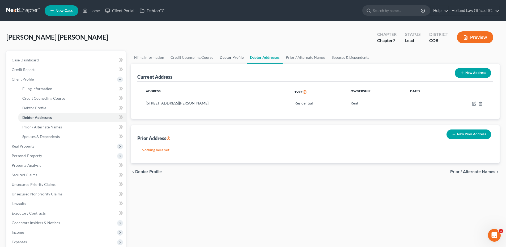
click at [236, 61] on link "Debtor Profile" at bounding box center [231, 57] width 30 height 13
select select "0"
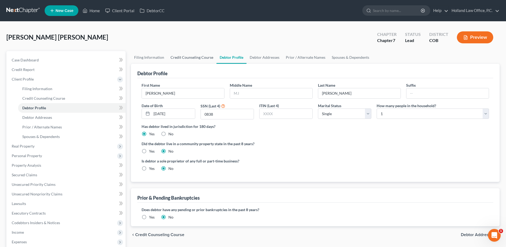
click at [183, 60] on link "Credit Counseling Course" at bounding box center [191, 57] width 49 height 13
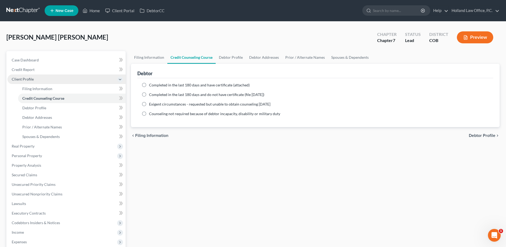
click at [33, 83] on span "Client Profile" at bounding box center [66, 79] width 118 height 10
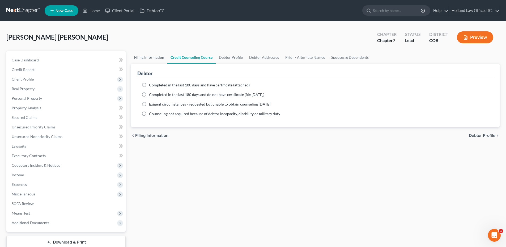
click at [144, 59] on link "Filing Information" at bounding box center [149, 57] width 36 height 13
select select "1"
select select "0"
select select "11"
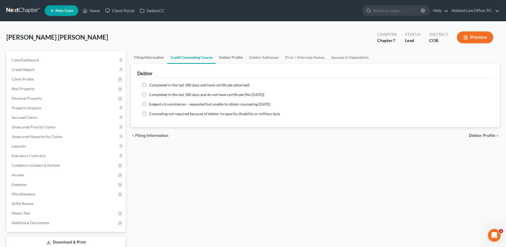
select select "0"
select select "5"
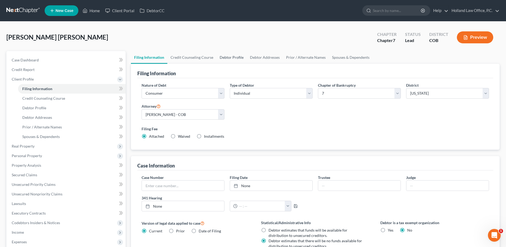
click at [231, 57] on link "Debtor Profile" at bounding box center [231, 57] width 30 height 13
select select "0"
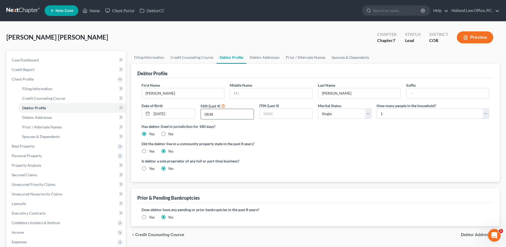
click at [208, 113] on input "0838" at bounding box center [227, 114] width 53 height 10
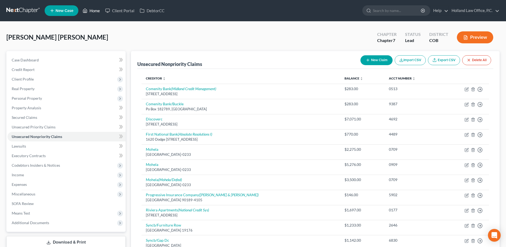
click at [92, 9] on link "Home" at bounding box center [91, 11] width 23 height 10
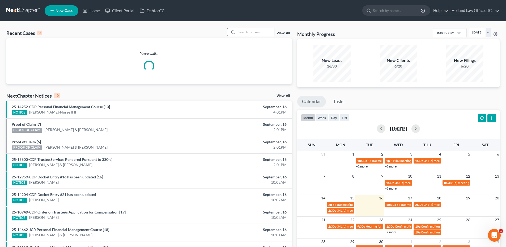
click at [255, 33] on input "search" at bounding box center [255, 32] width 37 height 8
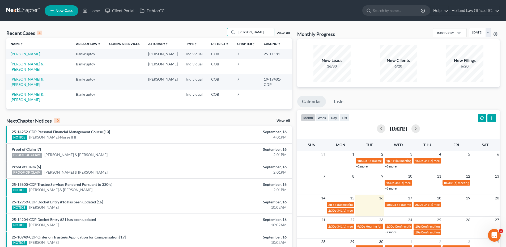
type input "Egan"
click at [30, 66] on link "Hall, Ethan & Egan, Rebecca" at bounding box center [27, 67] width 33 height 10
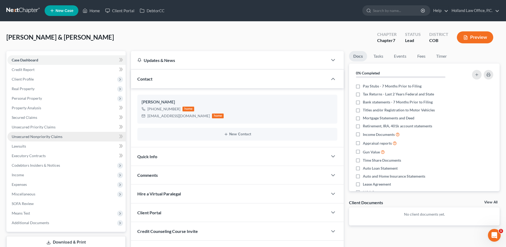
click at [36, 139] on link "Unsecured Nonpriority Claims" at bounding box center [66, 137] width 118 height 10
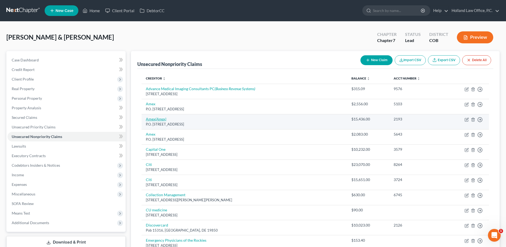
click at [155, 117] on link "Amex (Amex)" at bounding box center [156, 119] width 20 height 5
select select "9"
select select "2"
select select "1"
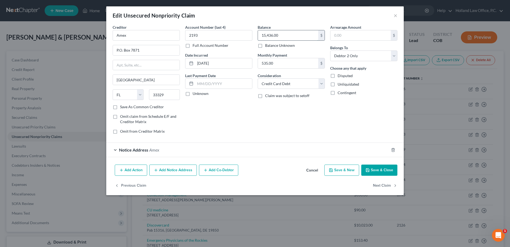
click at [290, 36] on input "15,436.00" at bounding box center [288, 35] width 60 height 10
type input "27,236.33"
click at [312, 171] on button "Cancel" at bounding box center [312, 170] width 20 height 11
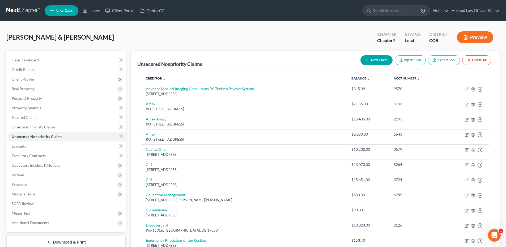
click at [368, 59] on icon "button" at bounding box center [368, 60] width 4 height 4
select select "2"
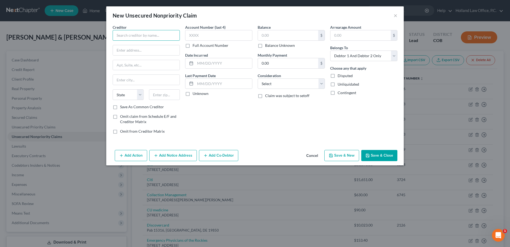
click at [149, 36] on input "text" at bounding box center [146, 35] width 67 height 11
type input "Amex"
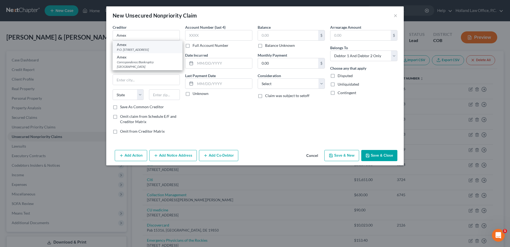
click at [135, 51] on div "P.O. Box 7871, Fort Lauderdale, FL 33329" at bounding box center [147, 49] width 61 height 5
type input "P.O. Box 7871"
type input "Fort Lauderdale"
select select "9"
type input "33329"
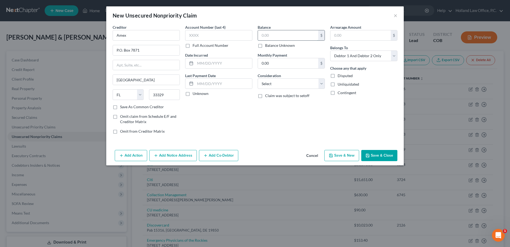
click at [291, 36] on input "text" at bounding box center [288, 35] width 60 height 10
click at [310, 156] on button "Cancel" at bounding box center [312, 155] width 20 height 11
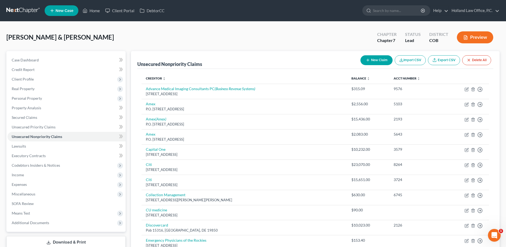
click at [373, 62] on button "New Claim" at bounding box center [376, 60] width 32 height 10
select select "2"
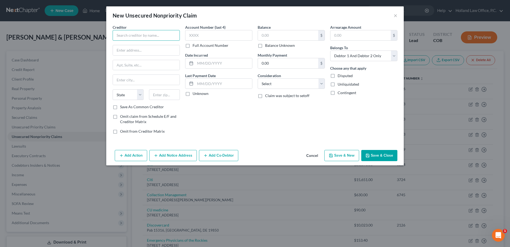
click at [138, 36] on input "text" at bounding box center [146, 35] width 67 height 11
type input "Amex"
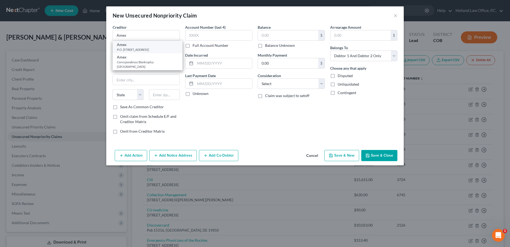
click at [136, 48] on div "P.O. Box 7871, Fort Lauderdale, FL 33329" at bounding box center [147, 49] width 61 height 5
type input "P.O. Box 7871"
type input "Fort Lauderdale"
select select "9"
type input "33329"
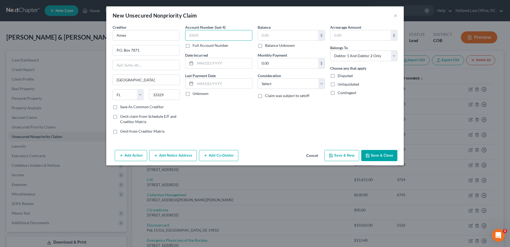
click at [208, 40] on input "text" at bounding box center [218, 35] width 67 height 11
type input "1000"
click at [272, 38] on input "text" at bounding box center [288, 35] width 60 height 10
type input "7"
type input "43,468.88"
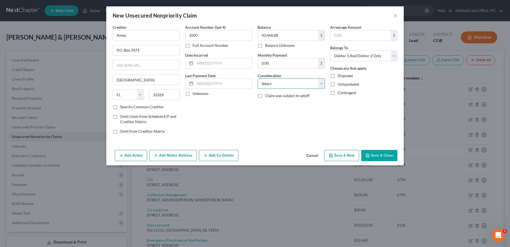
click at [290, 84] on select "Select Cable / Satellite Services Collection Agency Credit Card Debt Debt Couns…" at bounding box center [291, 83] width 67 height 11
select select "2"
click at [258, 78] on select "Select Cable / Satellite Services Collection Agency Credit Card Debt Debt Couns…" at bounding box center [291, 83] width 67 height 11
click at [183, 153] on button "Add Notice Address" at bounding box center [173, 155] width 48 height 11
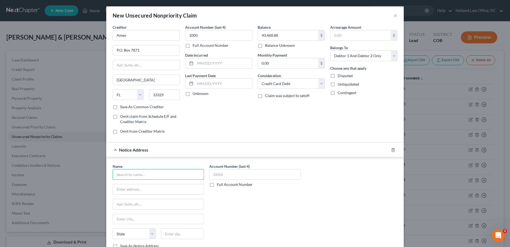
click at [136, 179] on input "text" at bounding box center [158, 174] width 91 height 11
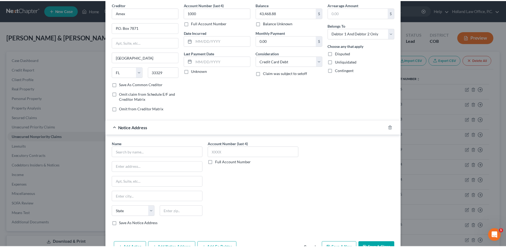
scroll to position [39, 0]
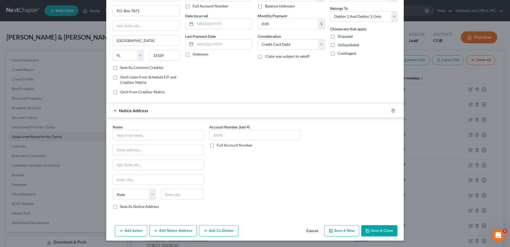
click at [124, 228] on button "Add Action" at bounding box center [131, 230] width 32 height 11
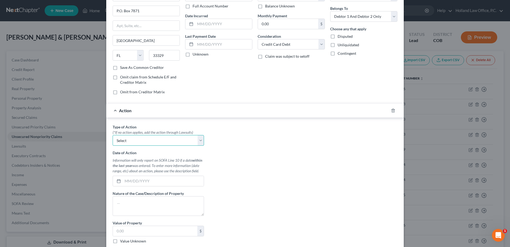
click at [145, 141] on select "Select Repossession Garnishment Foreclosure Personal Injury Attached, Seized, O…" at bounding box center [158, 140] width 91 height 11
click at [393, 110] on line "button" at bounding box center [393, 110] width 0 height 1
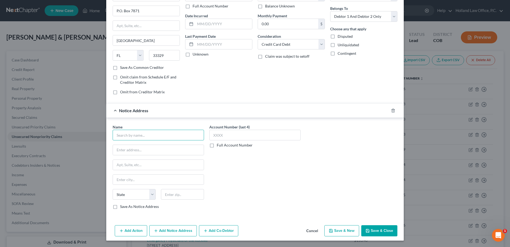
click at [152, 136] on input "text" at bounding box center [158, 135] width 91 height 11
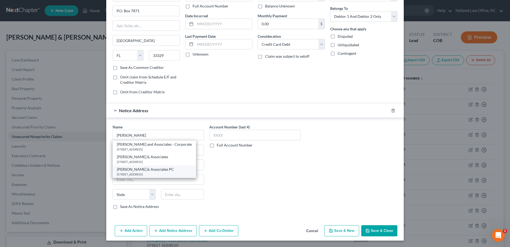
click at [154, 172] on div "9777 Mount Pyramid Court Suite 220, Englewood, CO 80112" at bounding box center [154, 174] width 75 height 5
type input "Zwicker & Associates PC"
type input "9777 Mount Pyramid Court"
type input "Suite 220"
type input "Englewood"
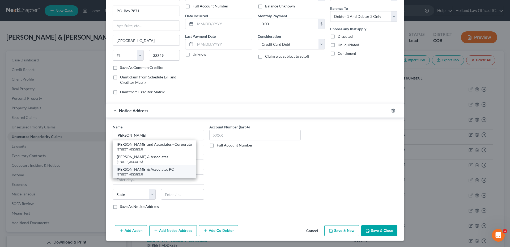
select select "5"
type input "80112"
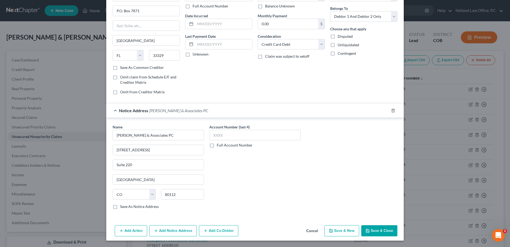
click at [375, 229] on button "Save & Close" at bounding box center [379, 230] width 36 height 11
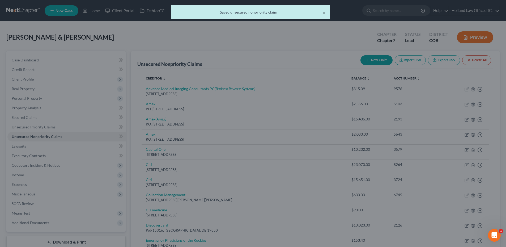
scroll to position [0, 0]
